Goal: Task Accomplishment & Management: Manage account settings

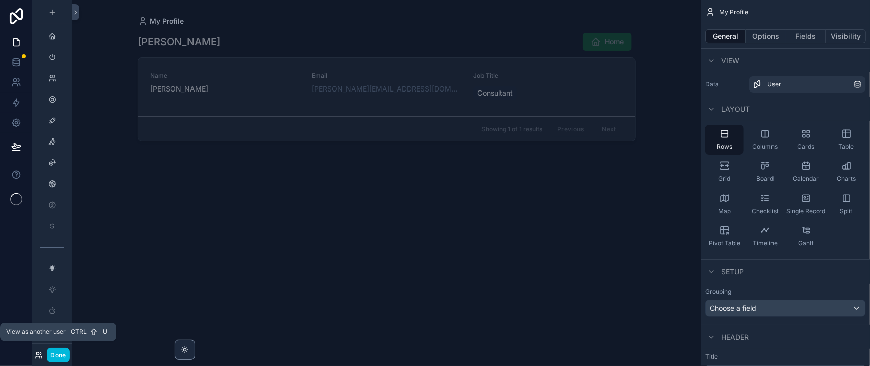
click at [43, 353] on icon at bounding box center [39, 355] width 8 height 8
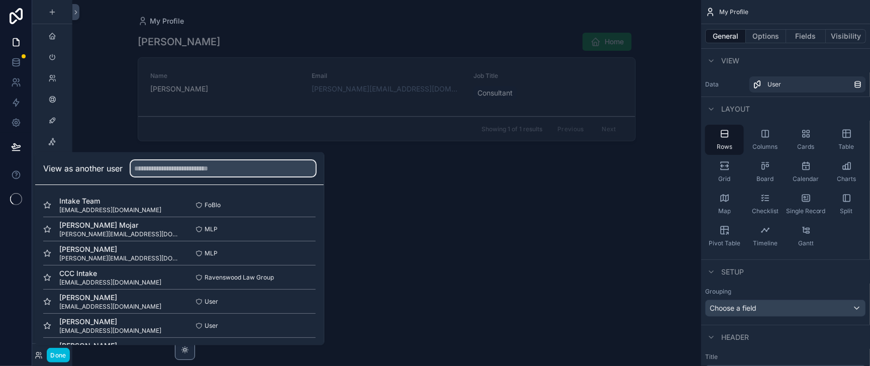
click at [187, 161] on input "text" at bounding box center [223, 169] width 185 height 16
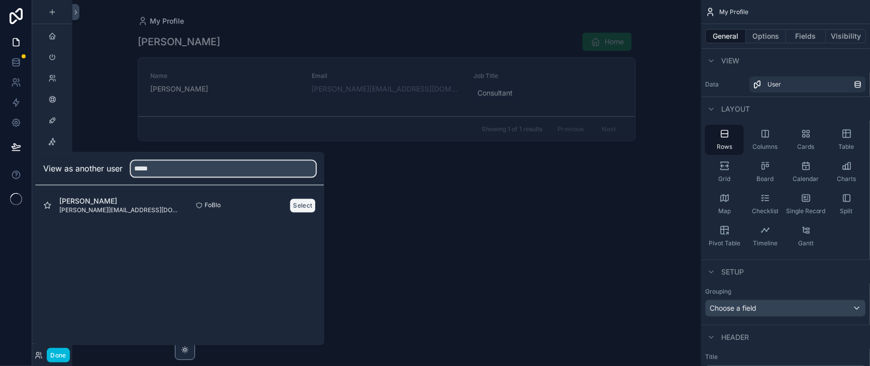
type input "*****"
click at [316, 198] on button "Select" at bounding box center [303, 205] width 26 height 15
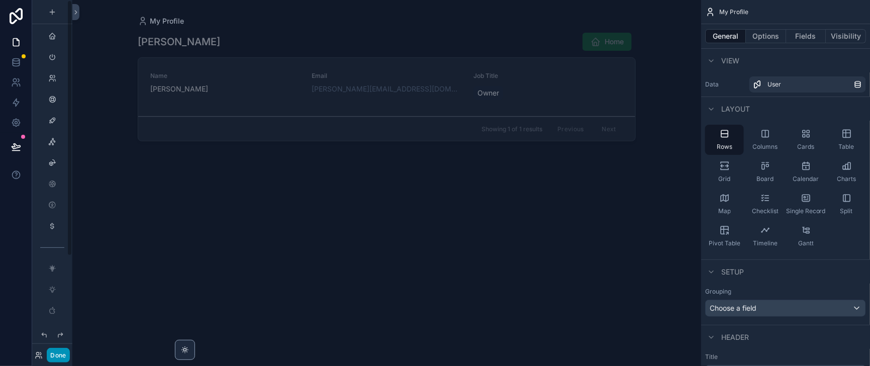
click at [68, 354] on button "Done" at bounding box center [58, 355] width 23 height 15
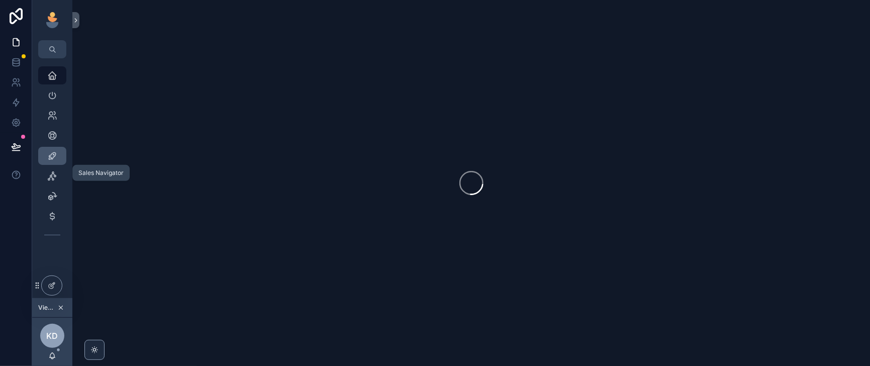
click at [57, 161] on icon "scrollable content" at bounding box center [52, 156] width 10 height 10
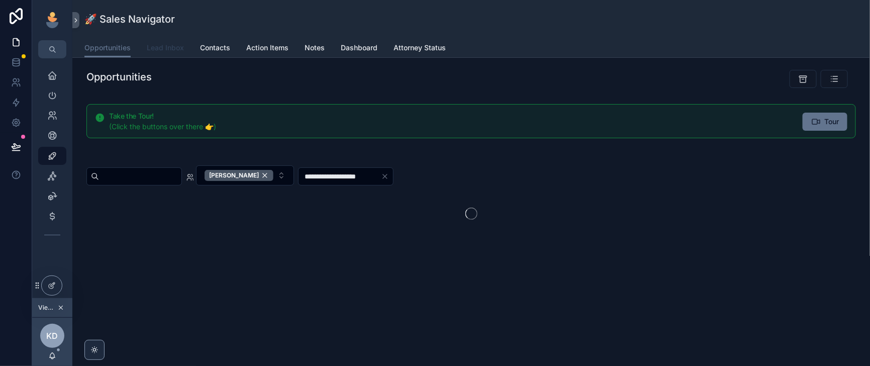
click at [184, 53] on span "Lead Inbox" at bounding box center [165, 48] width 37 height 10
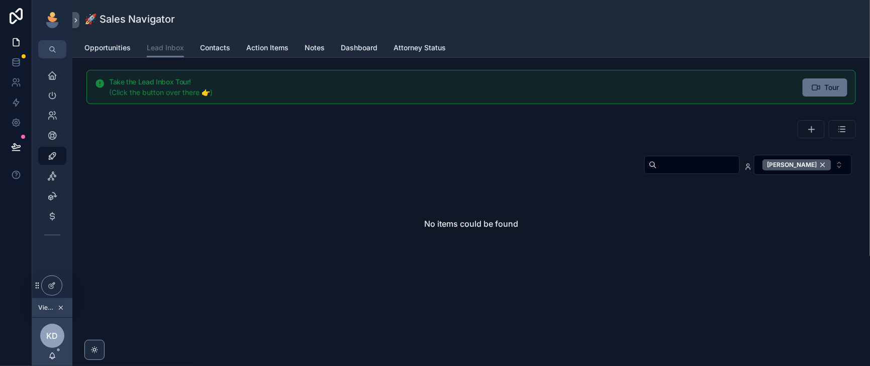
click at [657, 172] on input "scrollable content" at bounding box center [698, 165] width 82 height 14
type input "*********"
click at [810, 170] on div "[PERSON_NAME]" at bounding box center [796, 164] width 69 height 11
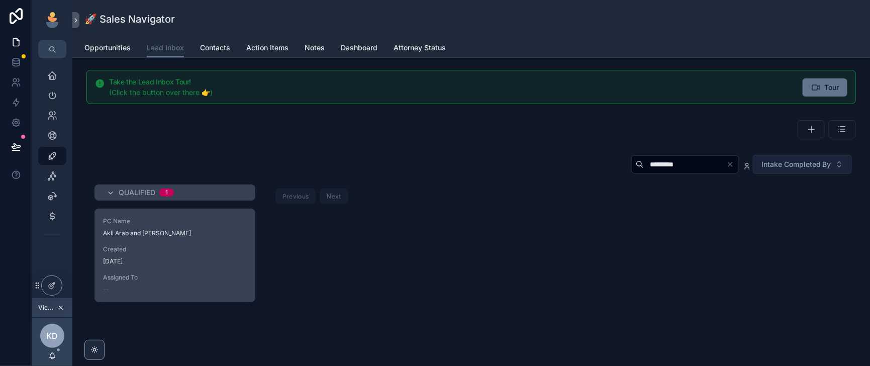
click at [204, 265] on div "Created 1 day ago" at bounding box center [175, 255] width 144 height 20
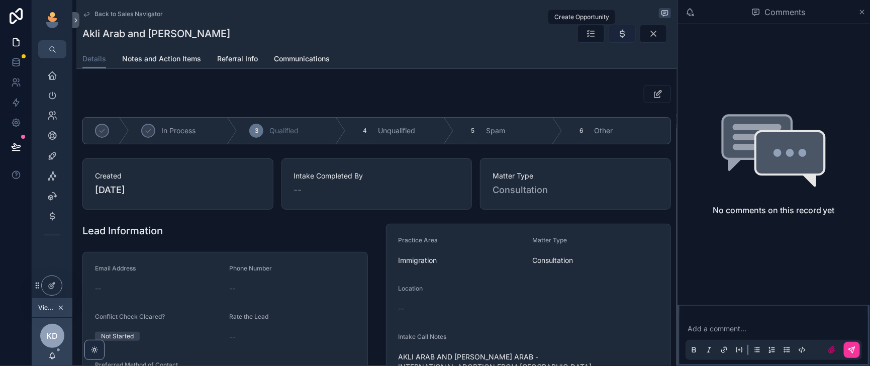
click at [617, 39] on icon "scrollable content" at bounding box center [622, 34] width 10 height 10
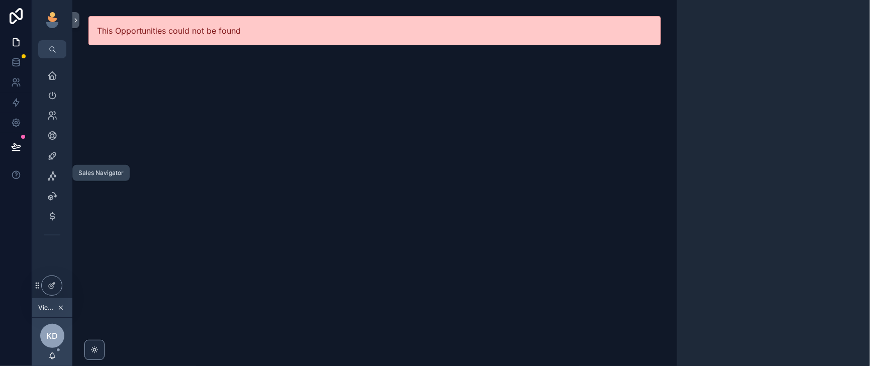
drag, startPoint x: 57, startPoint y: 170, endPoint x: 104, endPoint y: 178, distance: 48.0
click at [57, 161] on icon "scrollable content" at bounding box center [52, 156] width 10 height 10
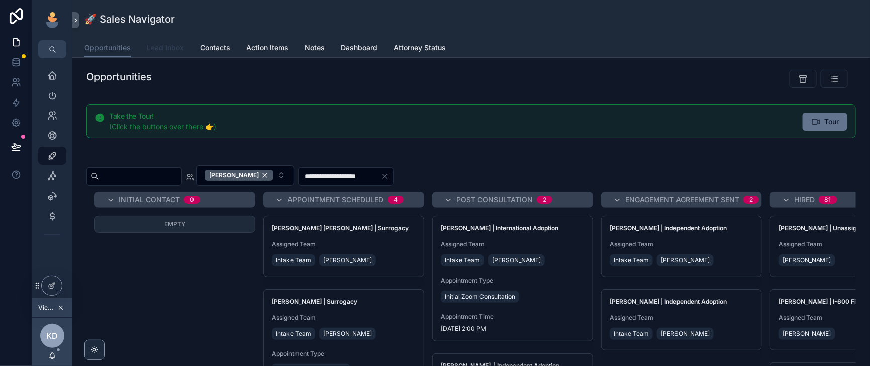
click at [178, 50] on span "Lead Inbox" at bounding box center [165, 48] width 37 height 10
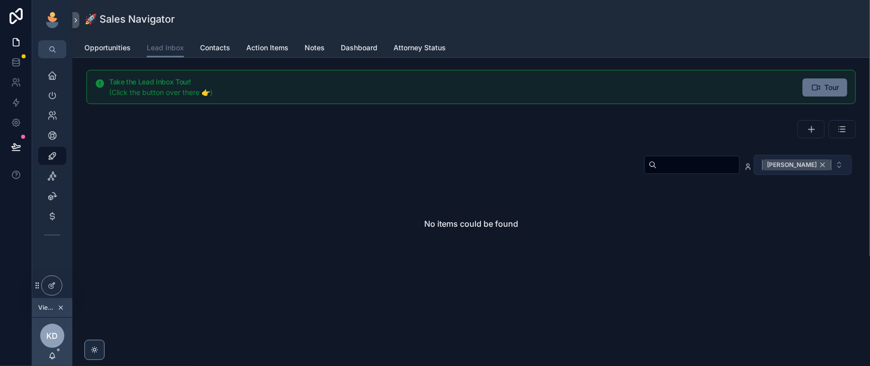
click at [812, 170] on div "[PERSON_NAME]" at bounding box center [796, 164] width 69 height 11
click at [657, 171] on input "scrollable content" at bounding box center [697, 164] width 82 height 14
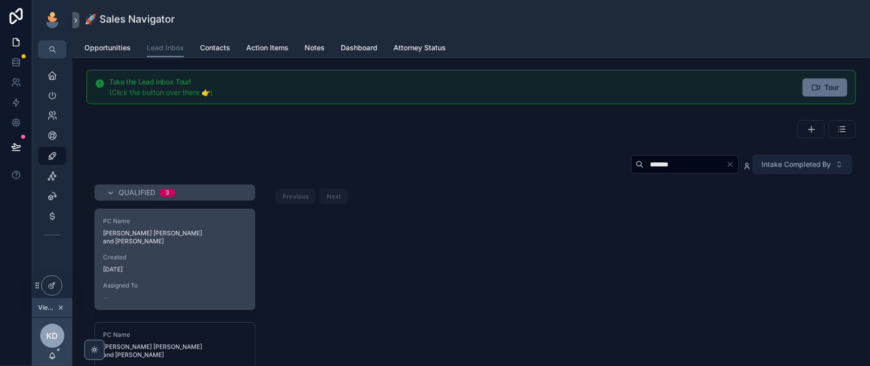
type input "*******"
click at [217, 245] on span "Ashley Dawn Hohnholt and Joshua Edward Hohnholt" at bounding box center [175, 237] width 144 height 16
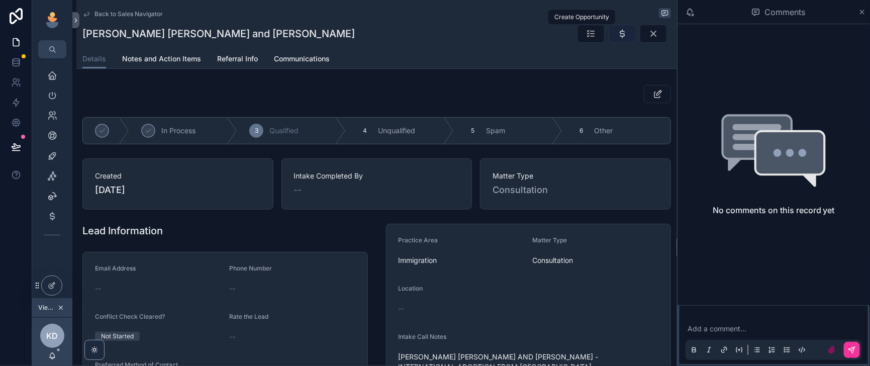
click at [617, 39] on icon "scrollable content" at bounding box center [622, 34] width 10 height 10
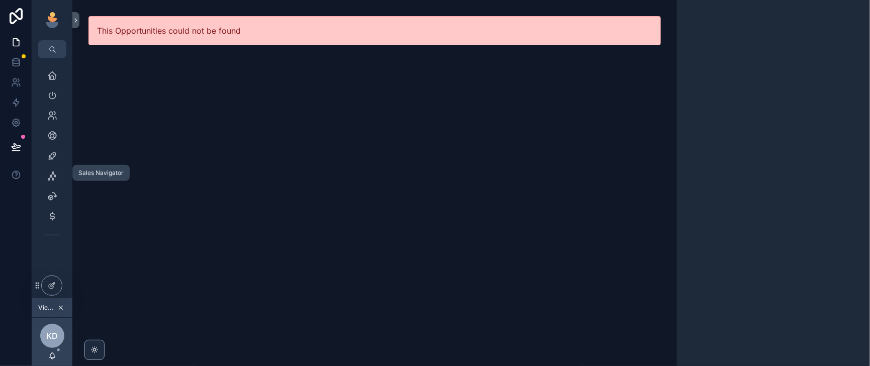
drag, startPoint x: 61, startPoint y: 171, endPoint x: 139, endPoint y: 168, distance: 77.9
click at [57, 161] on icon "scrollable content" at bounding box center [52, 156] width 10 height 10
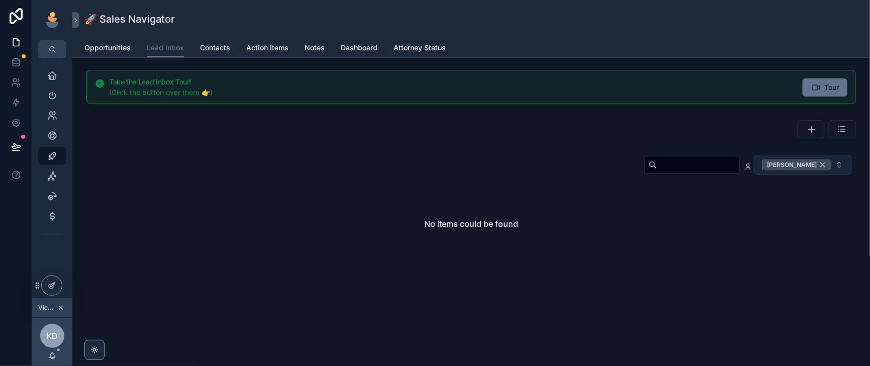
click at [810, 170] on div "[PERSON_NAME]" at bounding box center [796, 164] width 69 height 11
click at [658, 172] on input "scrollable content" at bounding box center [698, 165] width 82 height 14
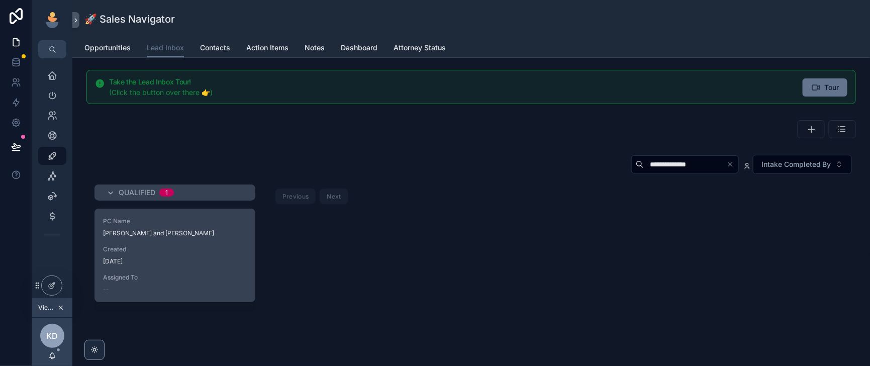
type input "**********"
click at [227, 265] on div "Created 1 day ago" at bounding box center [175, 255] width 144 height 20
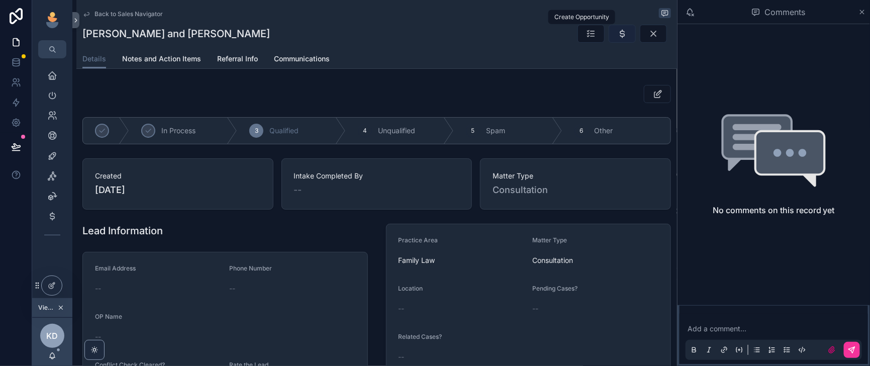
click at [617, 37] on icon "scrollable content" at bounding box center [622, 34] width 10 height 10
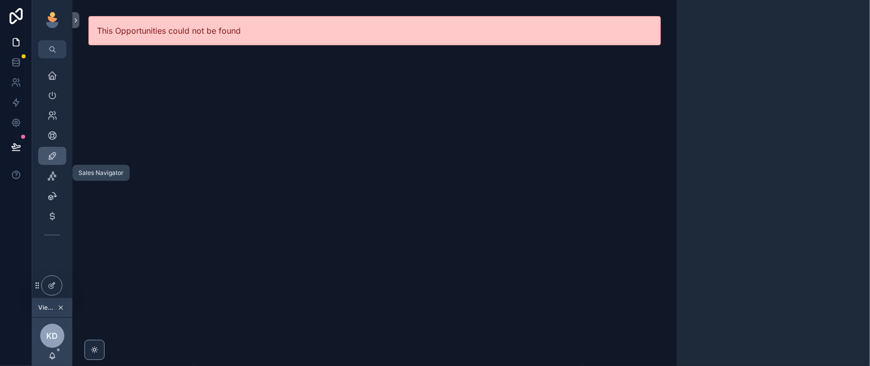
drag, startPoint x: 58, startPoint y: 170, endPoint x: 64, endPoint y: 167, distance: 6.1
click at [57, 161] on icon "scrollable content" at bounding box center [52, 156] width 10 height 10
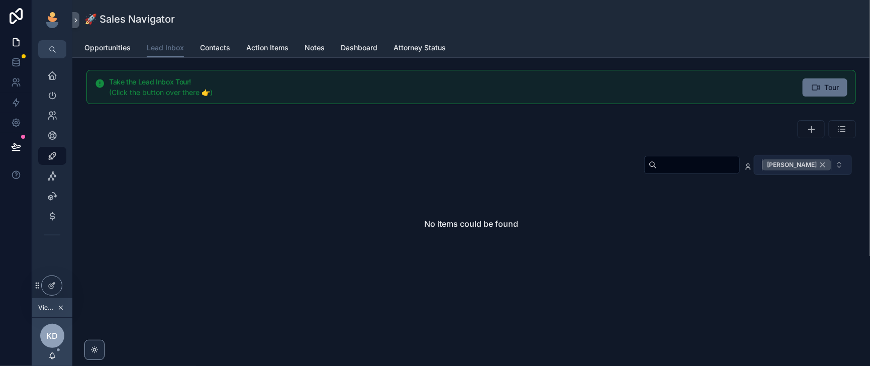
click at [809, 170] on div "[PERSON_NAME]" at bounding box center [796, 164] width 69 height 11
click at [657, 172] on input "scrollable content" at bounding box center [698, 165] width 82 height 14
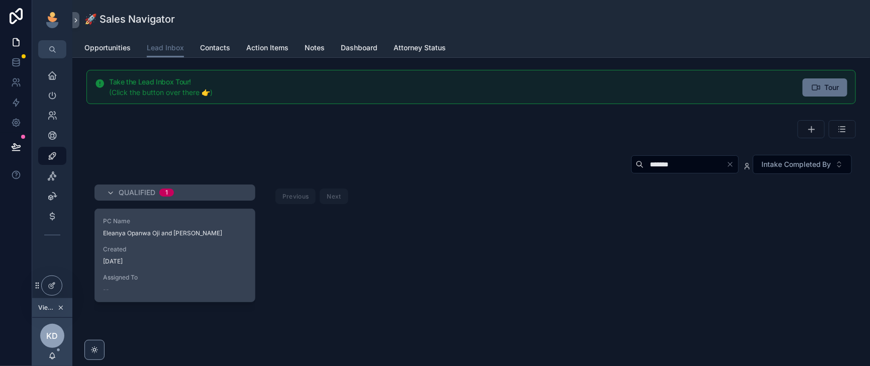
type input "*******"
click at [191, 265] on div "1 day ago" at bounding box center [175, 261] width 144 height 8
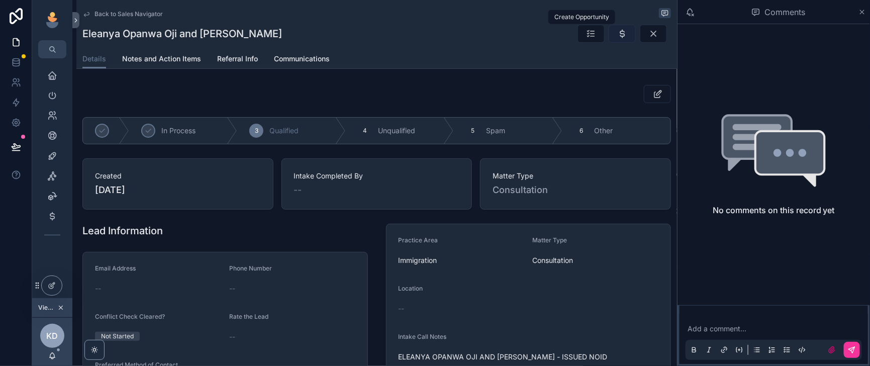
click at [617, 39] on icon "scrollable content" at bounding box center [622, 34] width 10 height 10
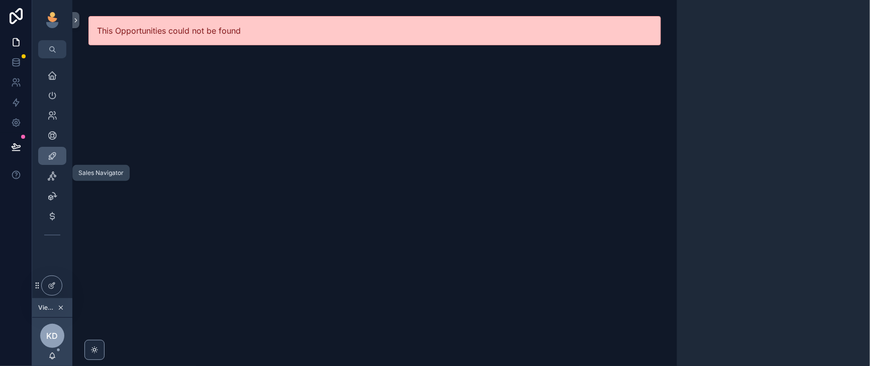
click at [57, 161] on icon "scrollable content" at bounding box center [52, 156] width 10 height 10
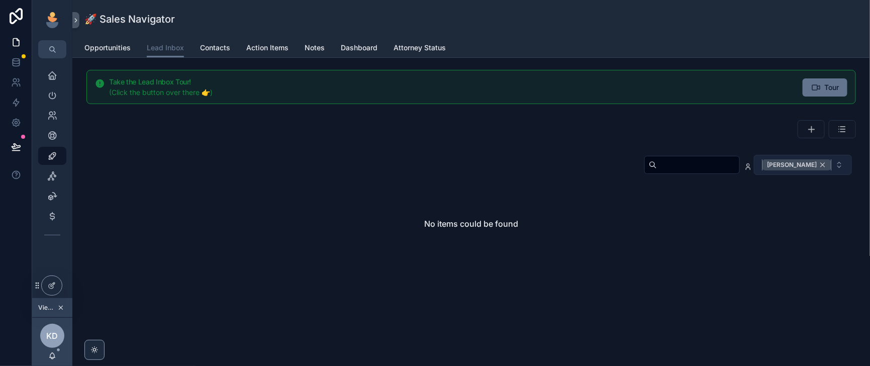
click at [809, 170] on div "[PERSON_NAME]" at bounding box center [796, 164] width 69 height 11
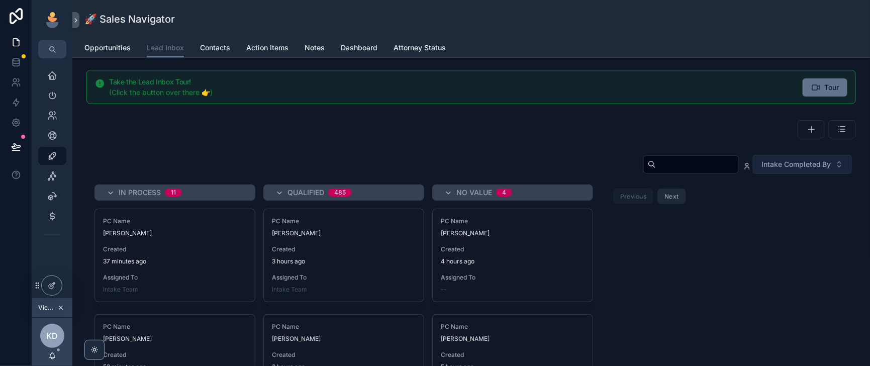
click at [656, 171] on input "scrollable content" at bounding box center [697, 164] width 82 height 14
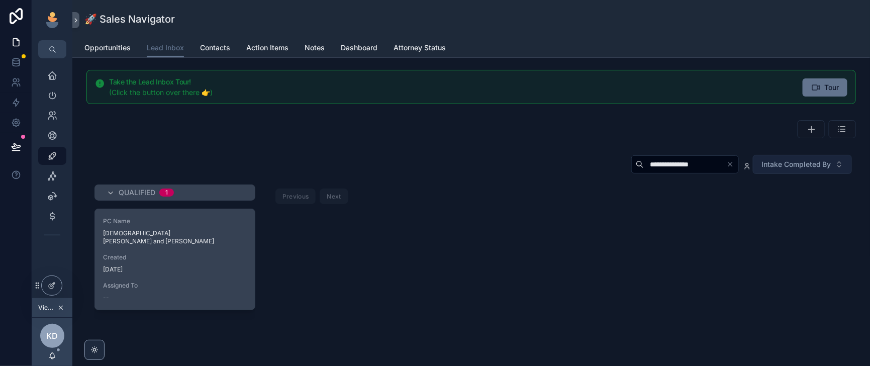
type input "**********"
click at [234, 261] on span "Created" at bounding box center [175, 257] width 144 height 8
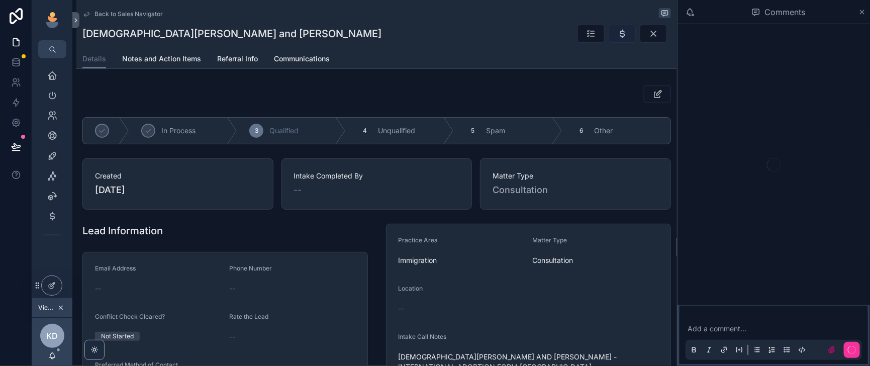
click at [617, 39] on icon "scrollable content" at bounding box center [622, 34] width 10 height 10
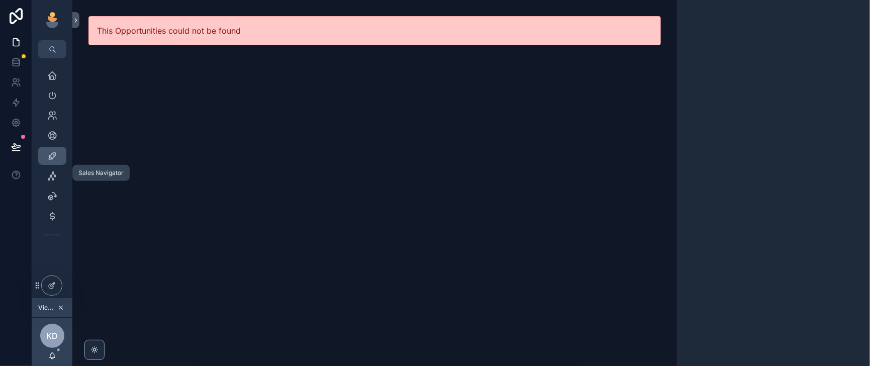
click at [57, 161] on icon "scrollable content" at bounding box center [52, 156] width 10 height 10
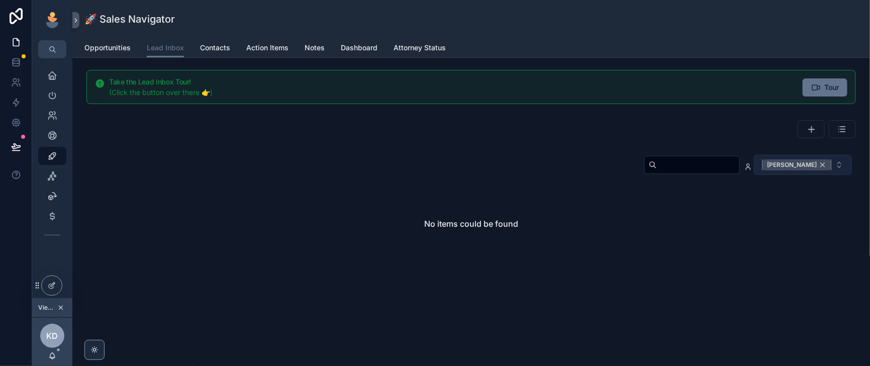
click at [810, 170] on div "[PERSON_NAME]" at bounding box center [796, 164] width 69 height 11
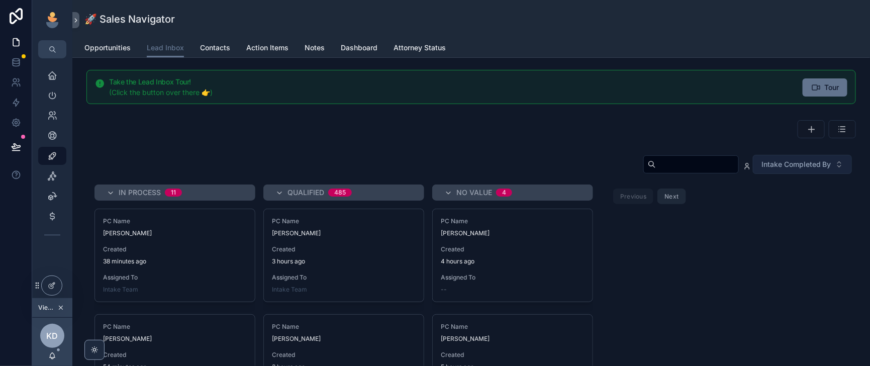
click at [656, 171] on input "scrollable content" at bounding box center [697, 164] width 82 height 14
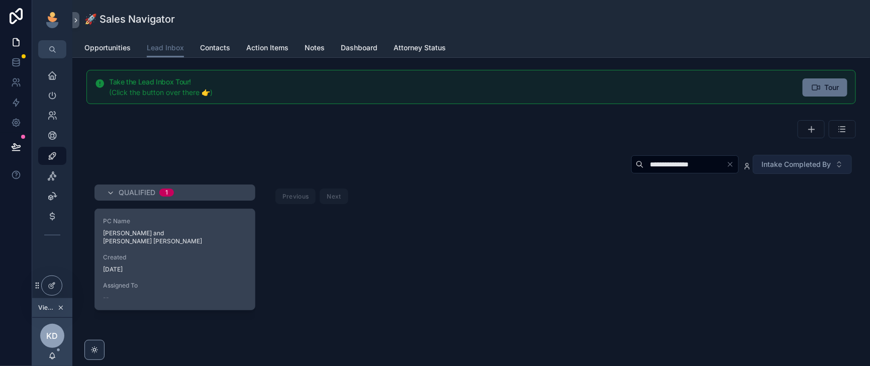
type input "**********"
click at [207, 273] on div "1 day ago" at bounding box center [175, 269] width 144 height 8
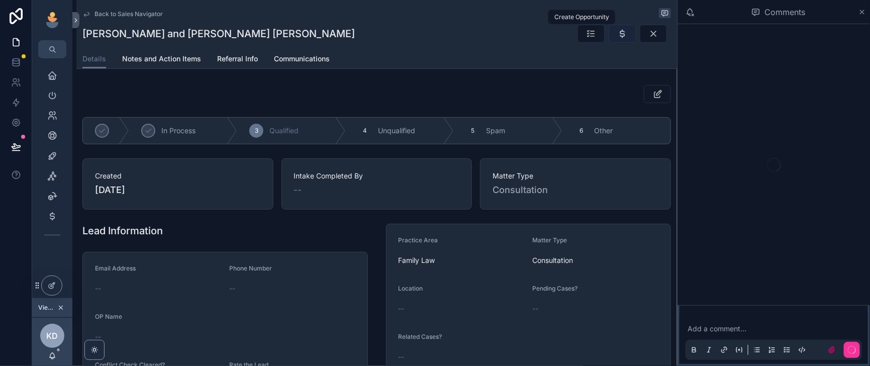
click at [617, 39] on icon "scrollable content" at bounding box center [622, 34] width 10 height 10
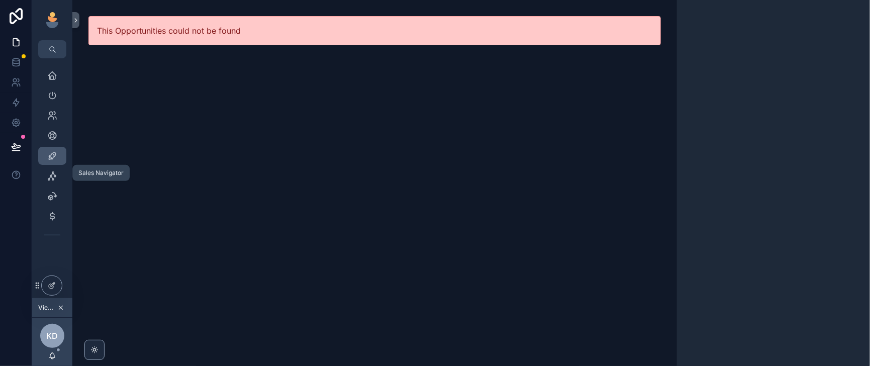
click at [57, 161] on icon "scrollable content" at bounding box center [52, 156] width 10 height 10
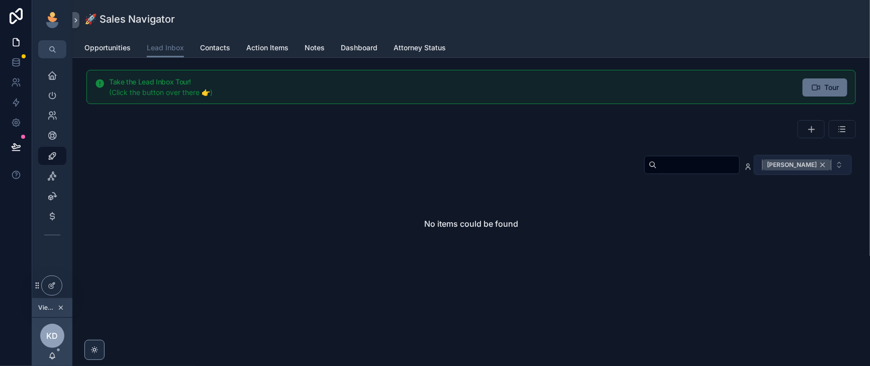
click at [811, 170] on div "[PERSON_NAME]" at bounding box center [796, 164] width 69 height 11
click at [657, 172] on input "scrollable content" at bounding box center [698, 165] width 82 height 14
click at [644, 171] on input "**********" at bounding box center [685, 164] width 82 height 14
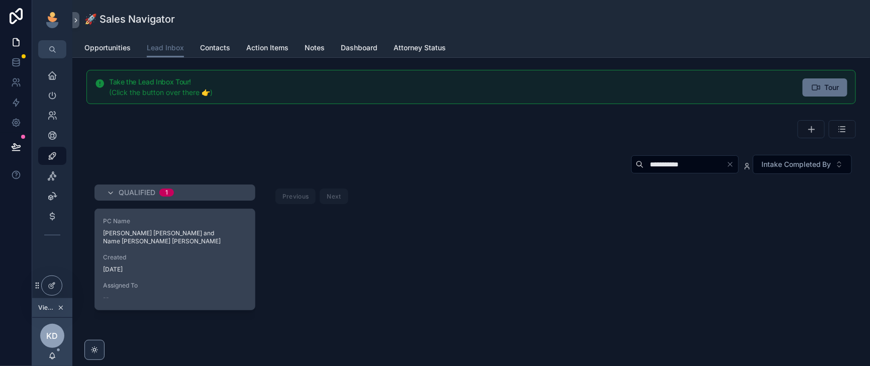
type input "**********"
click at [224, 273] on div "1 day ago" at bounding box center [175, 269] width 144 height 8
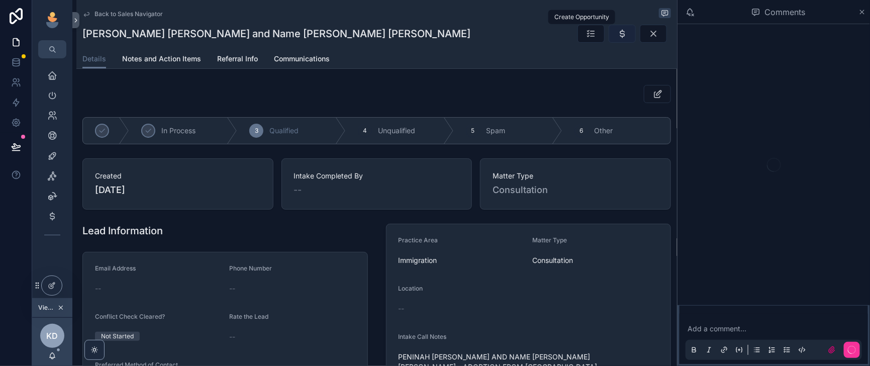
click at [617, 39] on icon "scrollable content" at bounding box center [622, 34] width 10 height 10
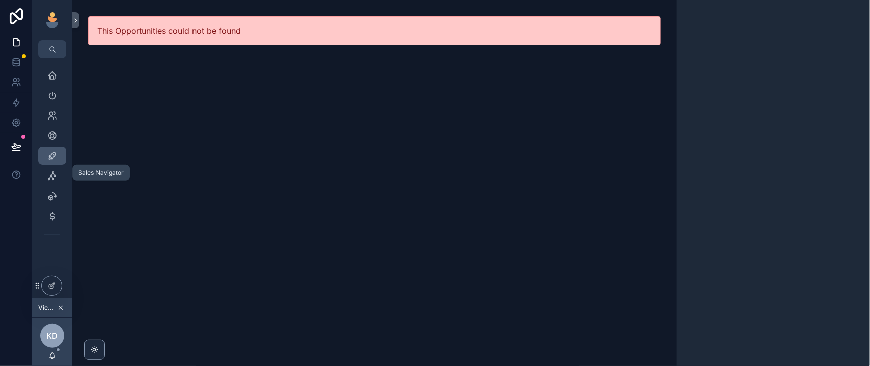
click at [57, 161] on icon "scrollable content" at bounding box center [52, 156] width 10 height 10
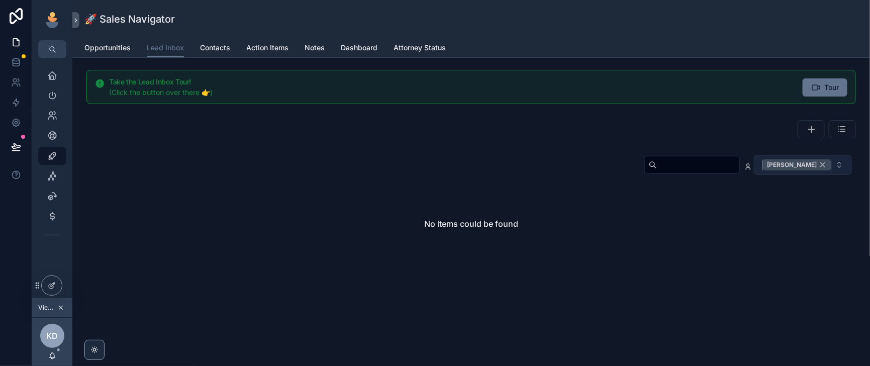
click at [811, 170] on div "[PERSON_NAME]" at bounding box center [796, 164] width 69 height 11
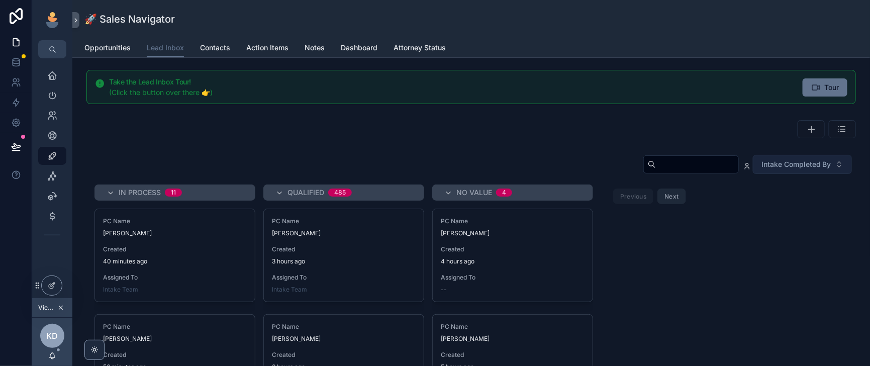
click at [656, 171] on input "scrollable content" at bounding box center [697, 164] width 82 height 14
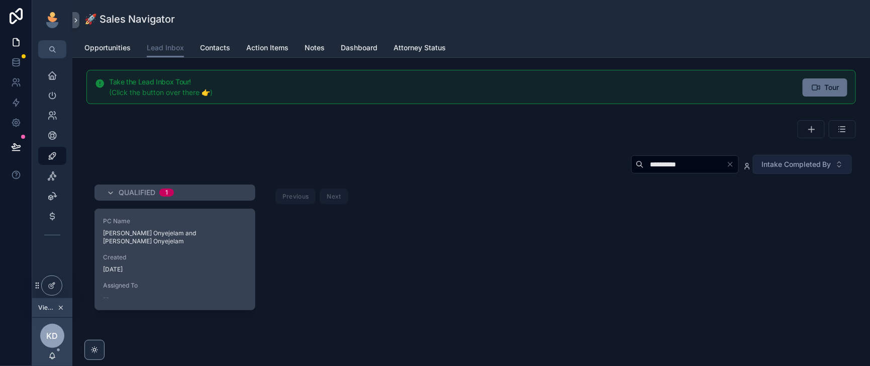
type input "**********"
click at [232, 245] on span "Rebecca Ifeoma Onyejelam and Gabriel Akobundu Onyejelam" at bounding box center [175, 237] width 144 height 16
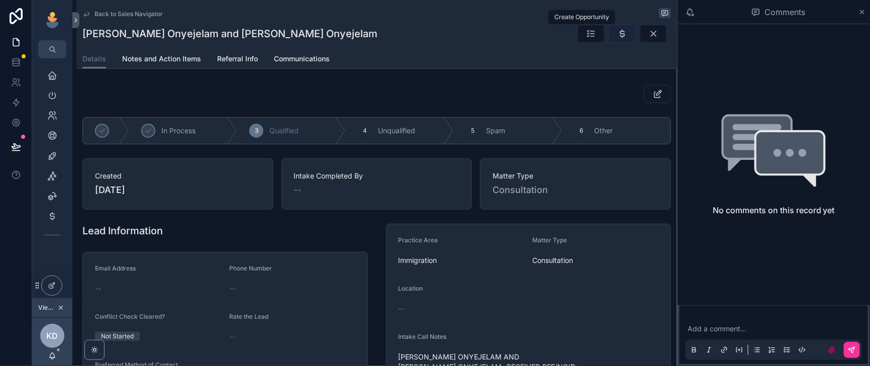
click at [617, 34] on icon "scrollable content" at bounding box center [622, 34] width 10 height 10
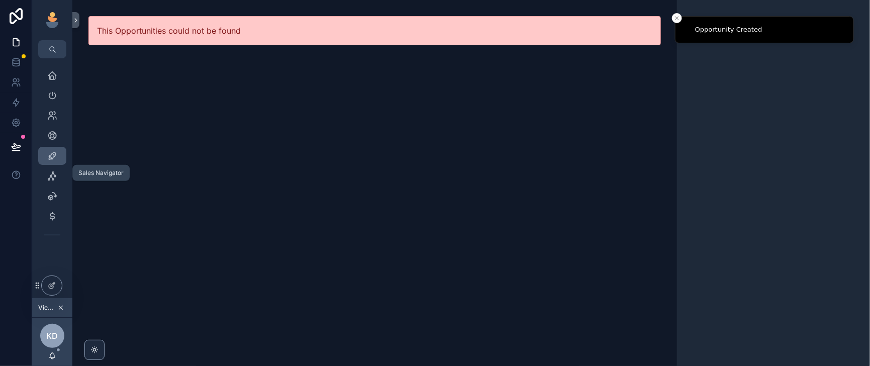
click at [57, 161] on icon "scrollable content" at bounding box center [52, 156] width 10 height 10
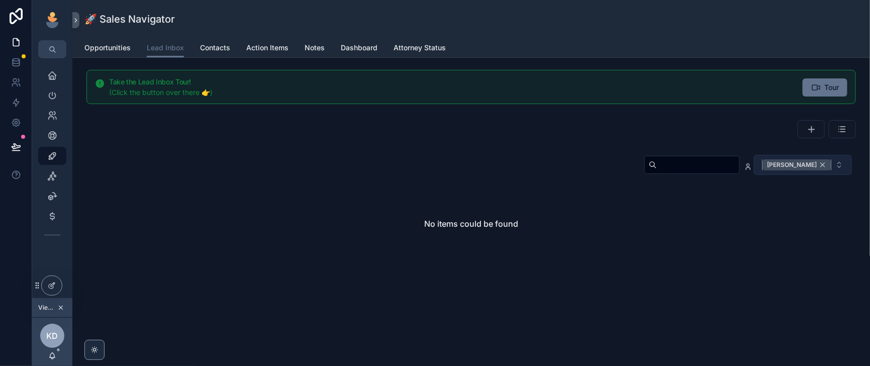
click at [809, 170] on div "[PERSON_NAME]" at bounding box center [796, 164] width 69 height 11
click at [657, 172] on input "scrollable content" at bounding box center [698, 165] width 82 height 14
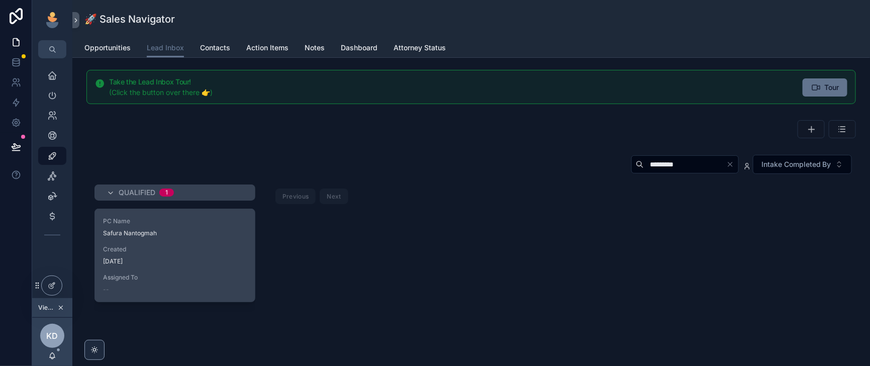
type input "*********"
click at [222, 272] on div "PC Name Safura Nantogmah Created 1 day ago Assigned To --" at bounding box center [175, 255] width 160 height 92
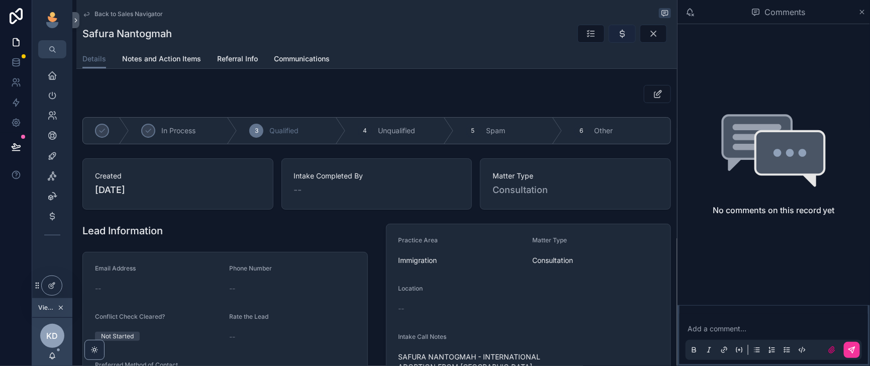
click at [617, 39] on icon "scrollable content" at bounding box center [622, 34] width 10 height 10
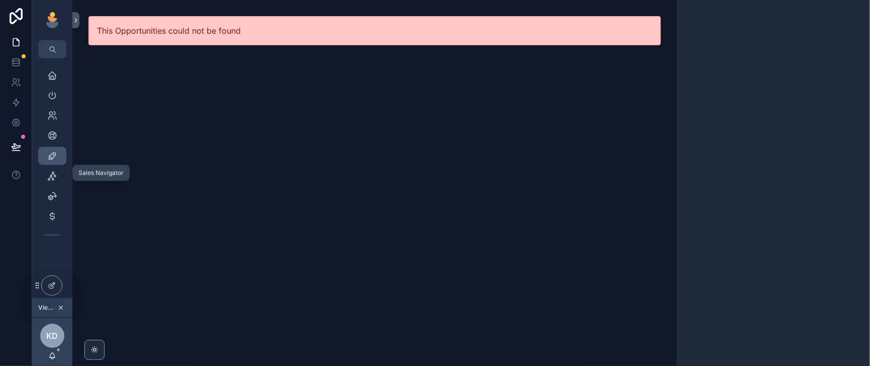
drag, startPoint x: 58, startPoint y: 172, endPoint x: 63, endPoint y: 170, distance: 5.7
click at [57, 161] on icon "scrollable content" at bounding box center [52, 156] width 10 height 10
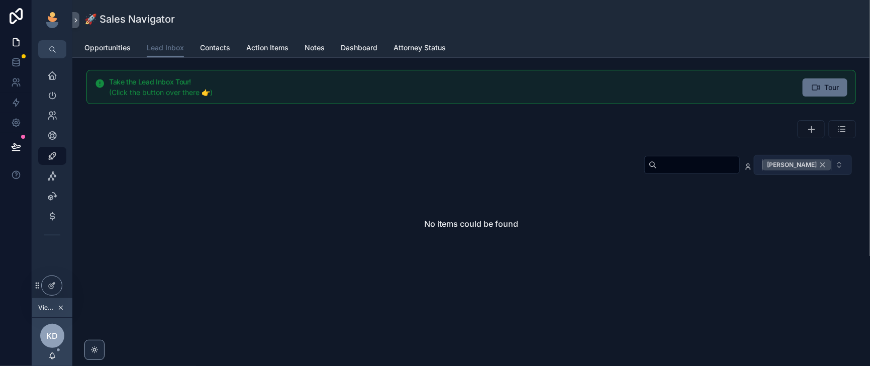
click at [811, 170] on div "[PERSON_NAME]" at bounding box center [796, 164] width 69 height 11
click at [657, 172] on input "scrollable content" at bounding box center [698, 165] width 82 height 14
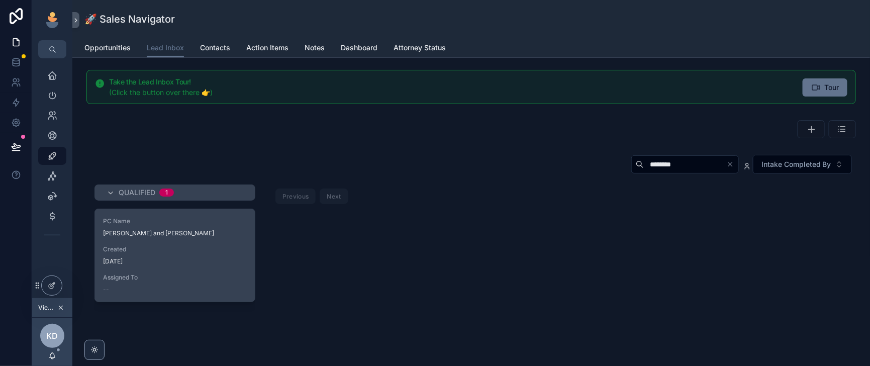
type input "********"
click at [231, 270] on div "PC Name Shandera Montissol and Mario Montissol Created 1 day ago Assigned To --" at bounding box center [175, 255] width 160 height 92
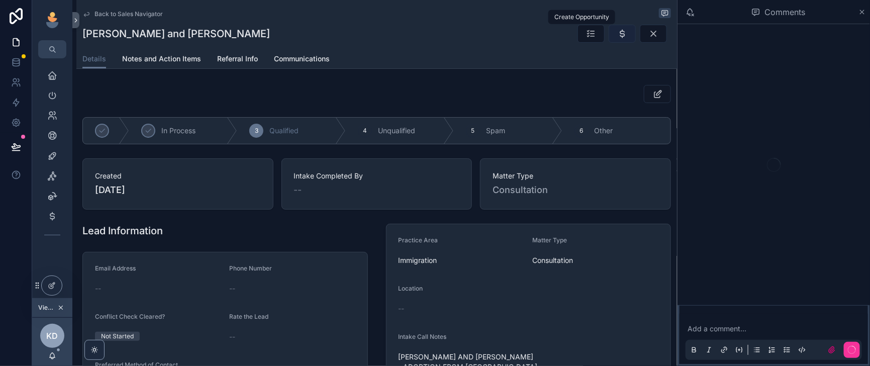
click at [617, 38] on icon "scrollable content" at bounding box center [622, 34] width 10 height 10
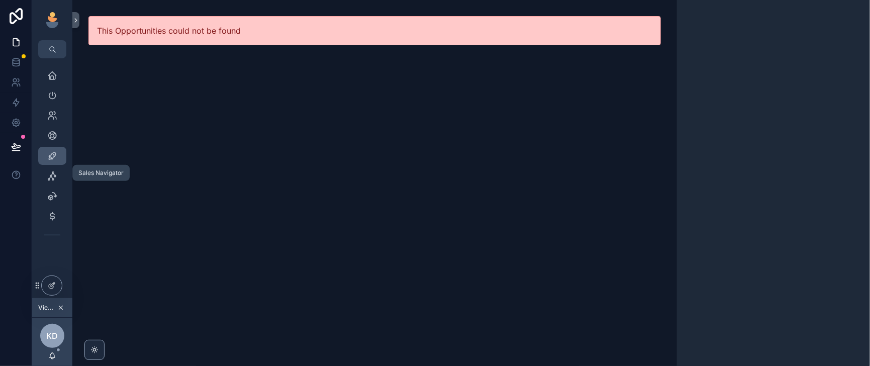
drag, startPoint x: 63, startPoint y: 171, endPoint x: 68, endPoint y: 171, distance: 5.5
click at [57, 161] on icon "scrollable content" at bounding box center [52, 156] width 10 height 10
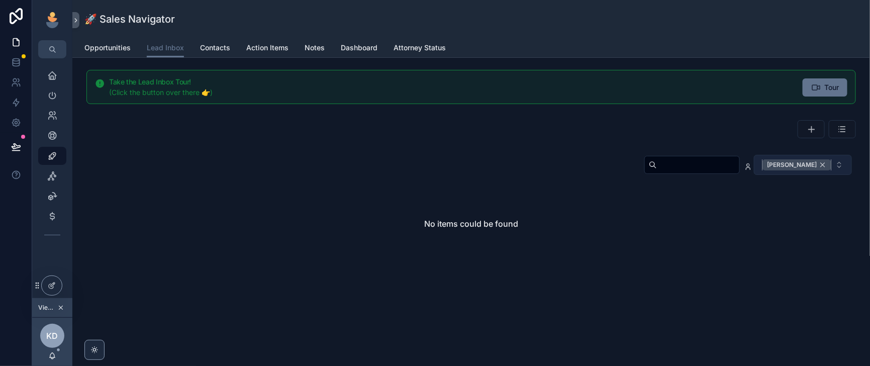
click at [809, 170] on div "[PERSON_NAME]" at bounding box center [796, 164] width 69 height 11
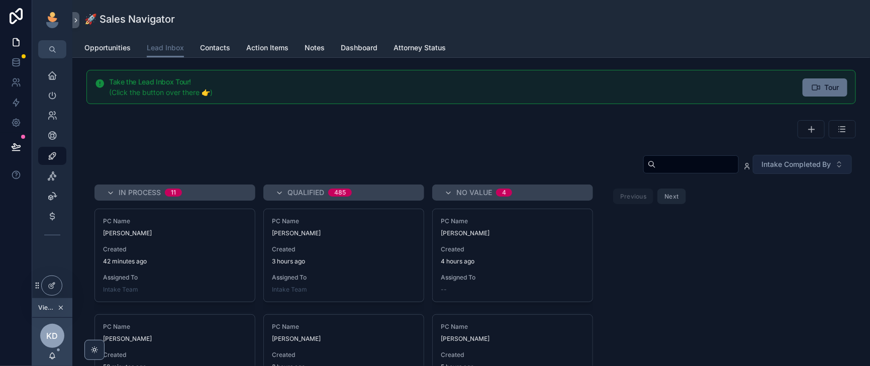
click at [656, 171] on input "scrollable content" at bounding box center [697, 164] width 82 height 14
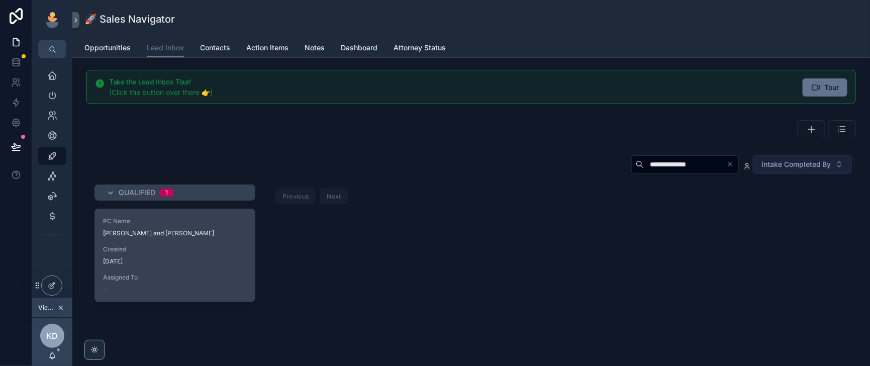
type input "**********"
click at [243, 301] on div "PC Name Sherly Jn Baptiste and Patrick Geneus Created 1 day ago Assigned To --" at bounding box center [175, 255] width 160 height 92
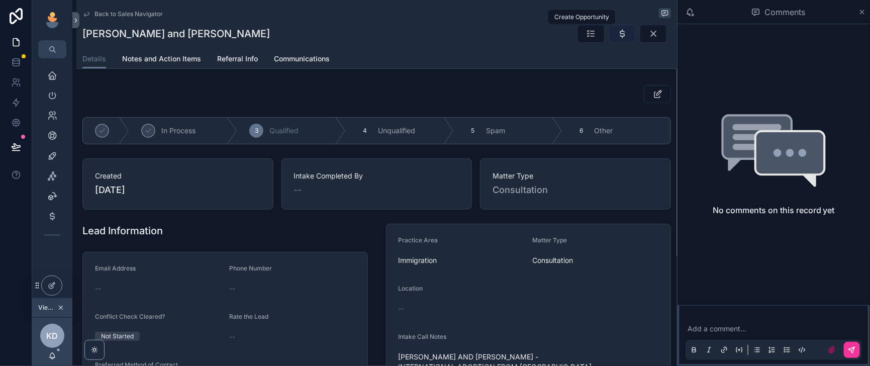
click at [617, 39] on icon "scrollable content" at bounding box center [622, 34] width 10 height 10
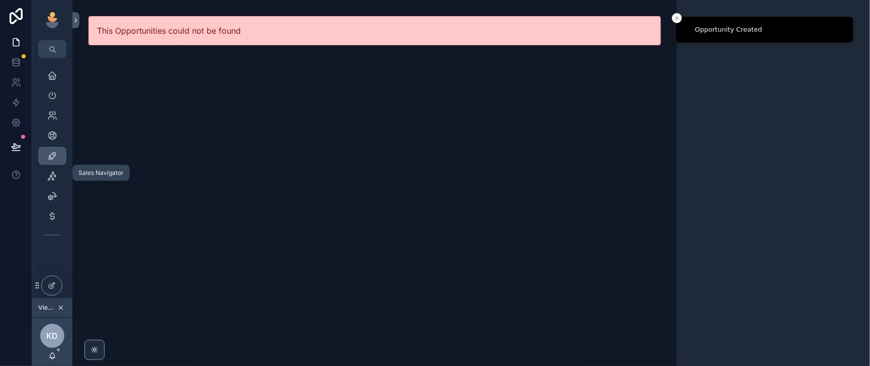
click at [57, 161] on icon "scrollable content" at bounding box center [52, 156] width 10 height 10
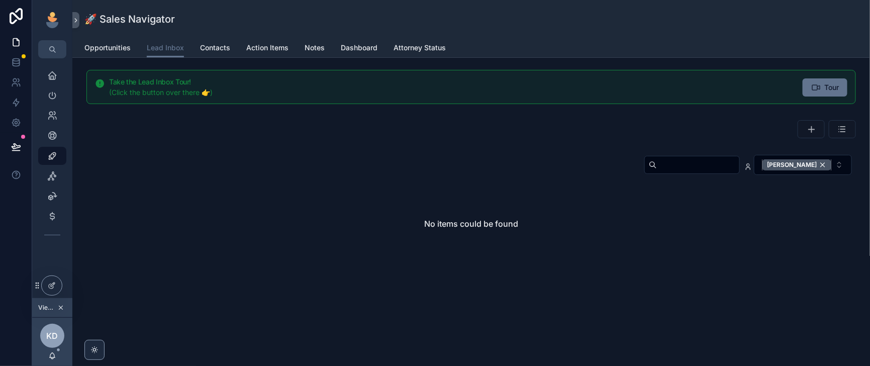
drag, startPoint x: 807, startPoint y: 184, endPoint x: 645, endPoint y: 185, distance: 162.8
click at [807, 170] on div "[PERSON_NAME]" at bounding box center [796, 164] width 69 height 11
click at [657, 172] on input "scrollable content" at bounding box center [698, 165] width 82 height 14
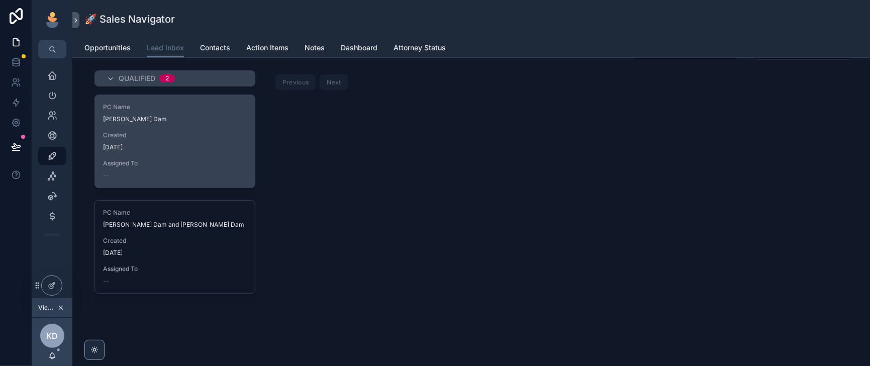
scroll to position [125, 0]
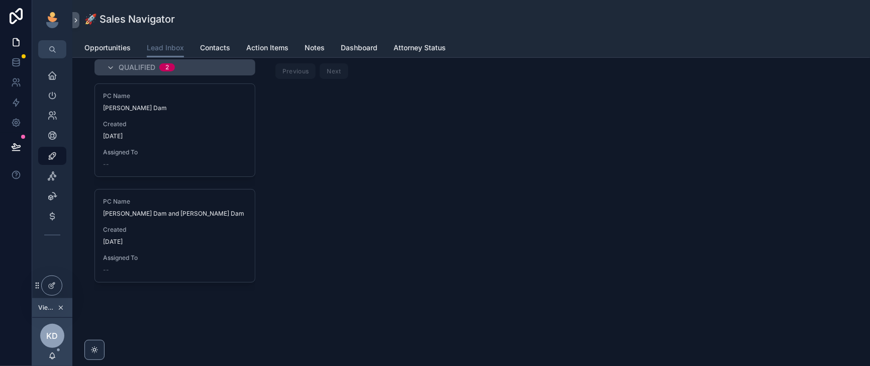
type input "****"
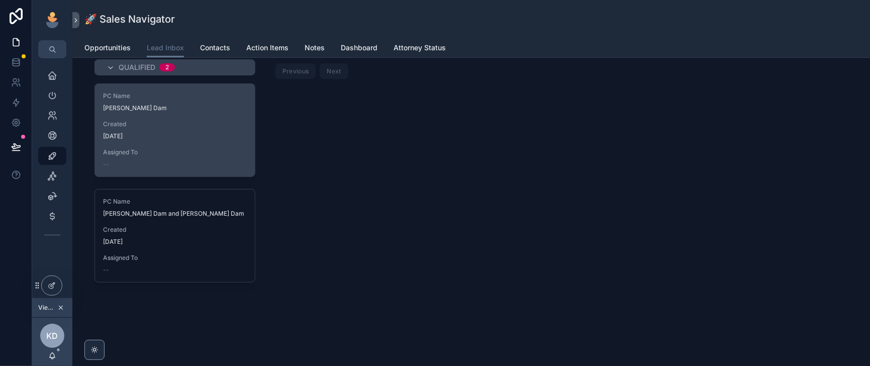
click at [206, 147] on div "PC Name Thuy Thanh Thi Dam Created 1 day ago Assigned To --" at bounding box center [175, 130] width 160 height 92
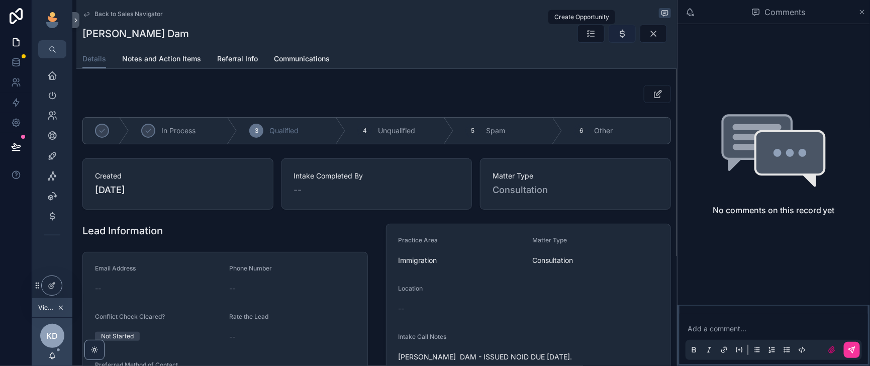
click at [617, 36] on icon "scrollable content" at bounding box center [622, 34] width 10 height 10
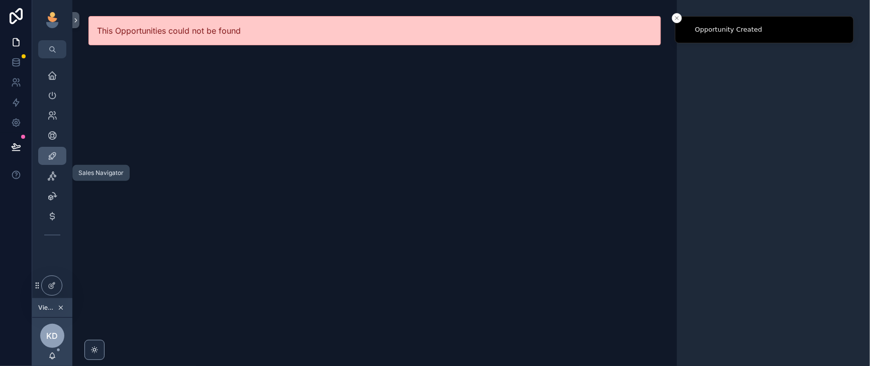
click at [57, 161] on icon "scrollable content" at bounding box center [52, 156] width 10 height 10
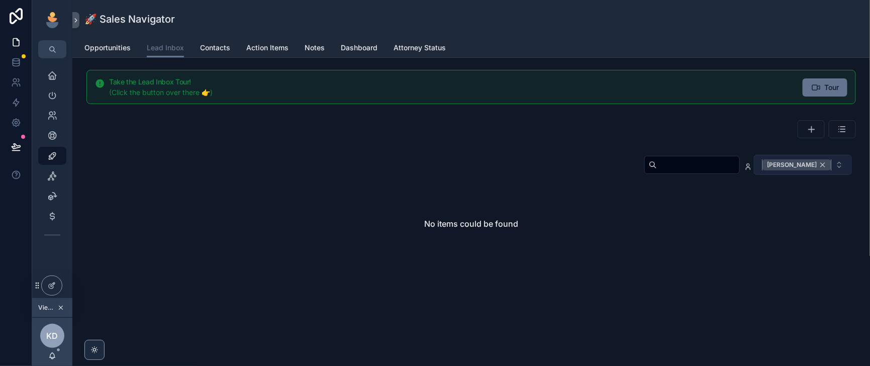
click at [810, 170] on div "[PERSON_NAME]" at bounding box center [796, 164] width 69 height 11
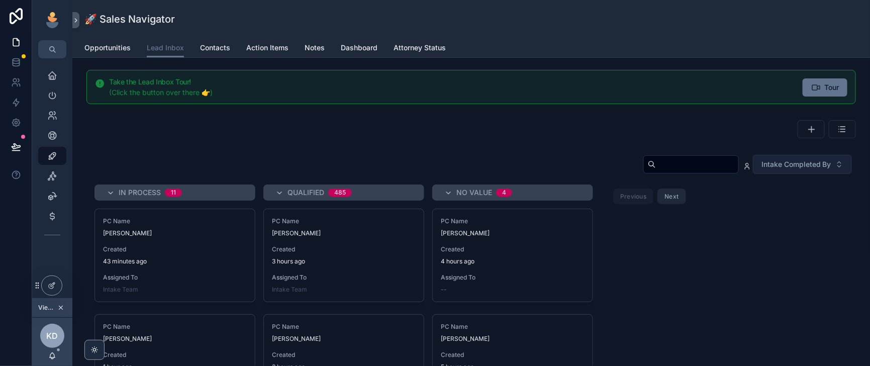
click at [656, 171] on input "scrollable content" at bounding box center [697, 164] width 82 height 14
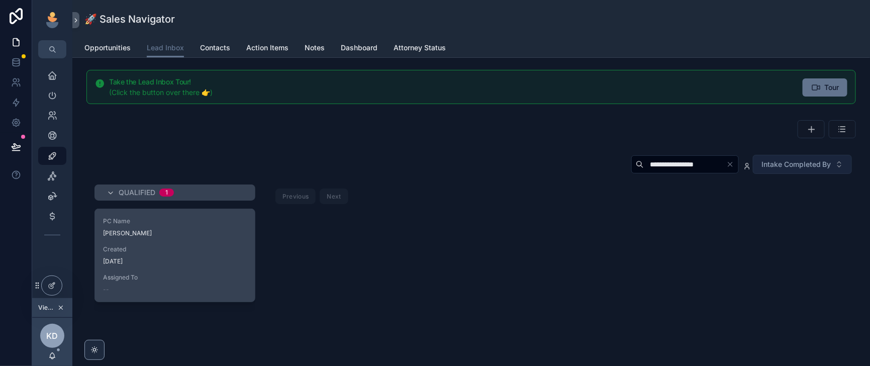
type input "**********"
click at [247, 265] on div "Created 1 day ago" at bounding box center [175, 255] width 144 height 20
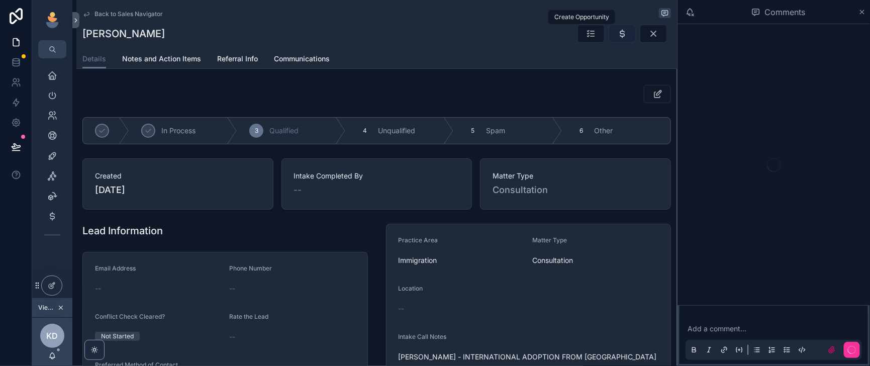
click at [617, 39] on icon "scrollable content" at bounding box center [622, 34] width 10 height 10
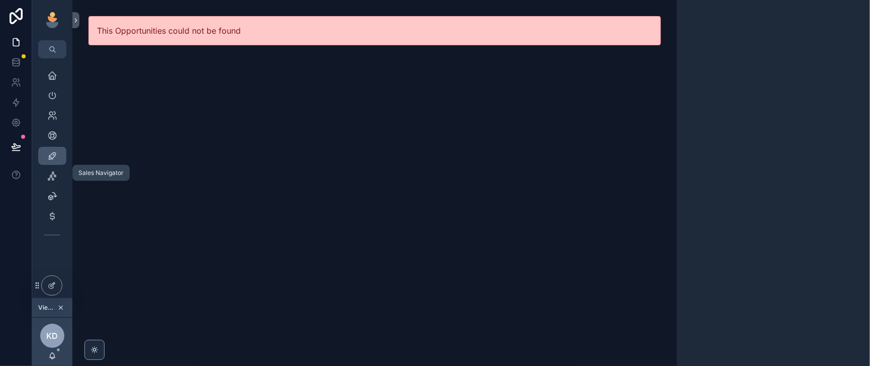
click at [56, 161] on icon "scrollable content" at bounding box center [52, 156] width 10 height 10
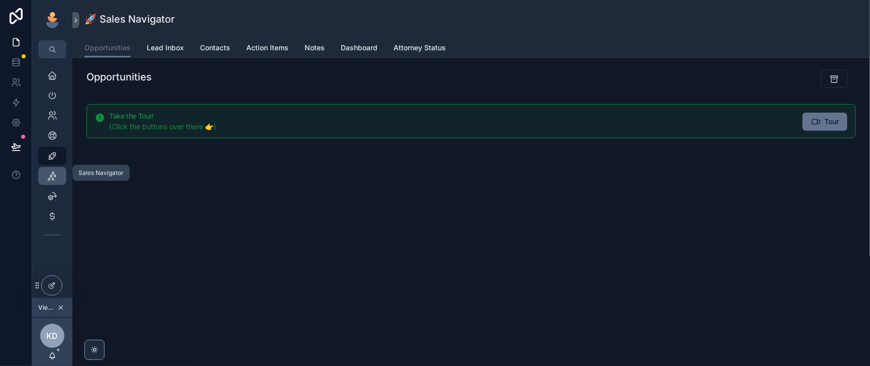
click at [57, 181] on icon "scrollable content" at bounding box center [52, 176] width 10 height 10
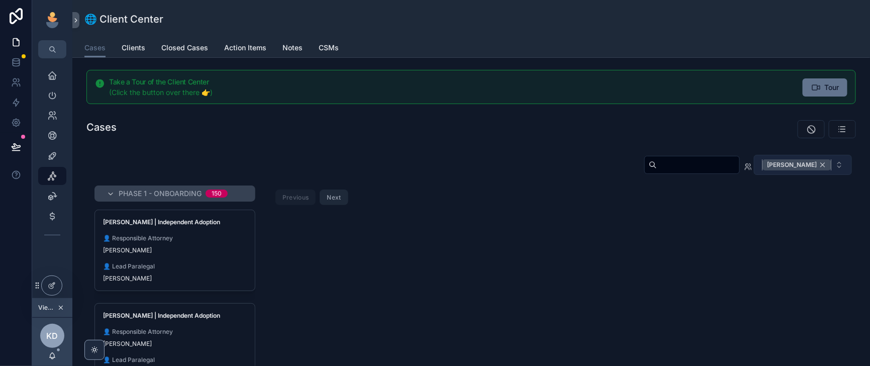
click at [810, 170] on div "[PERSON_NAME]" at bounding box center [796, 164] width 69 height 11
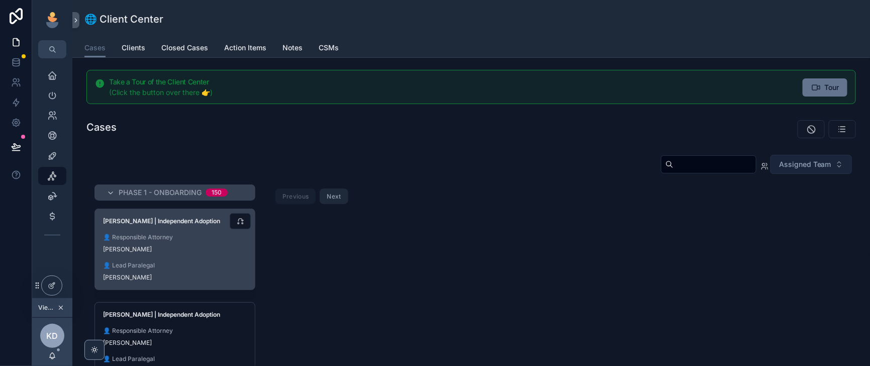
click at [229, 269] on span "👤 Lead Paralegal" at bounding box center [175, 265] width 144 height 8
